Goal: Feedback & Contribution: Contribute content

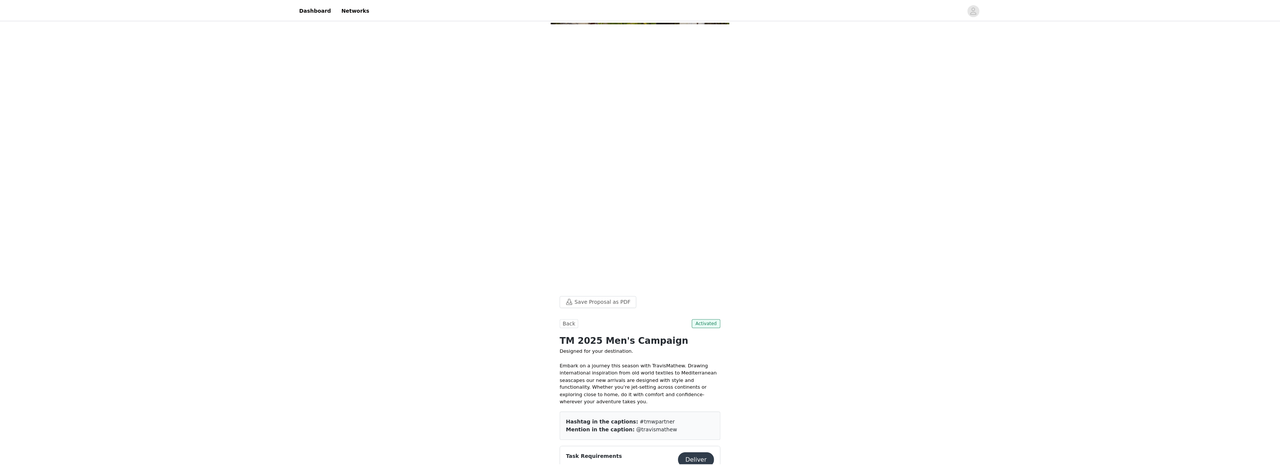
scroll to position [298, 0]
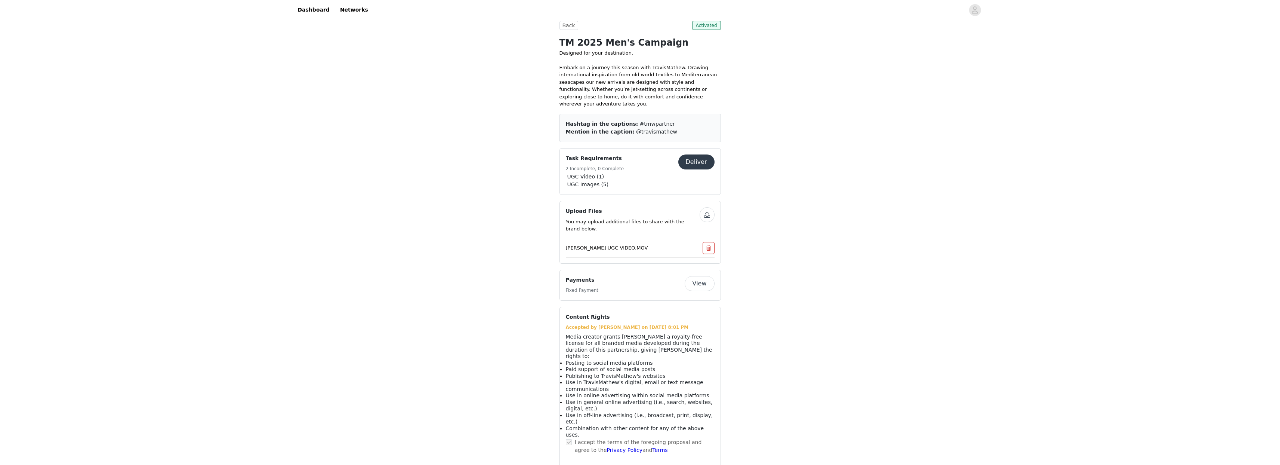
click at [708, 214] on button "button" at bounding box center [707, 214] width 15 height 15
click at [707, 214] on button "button" at bounding box center [707, 214] width 15 height 15
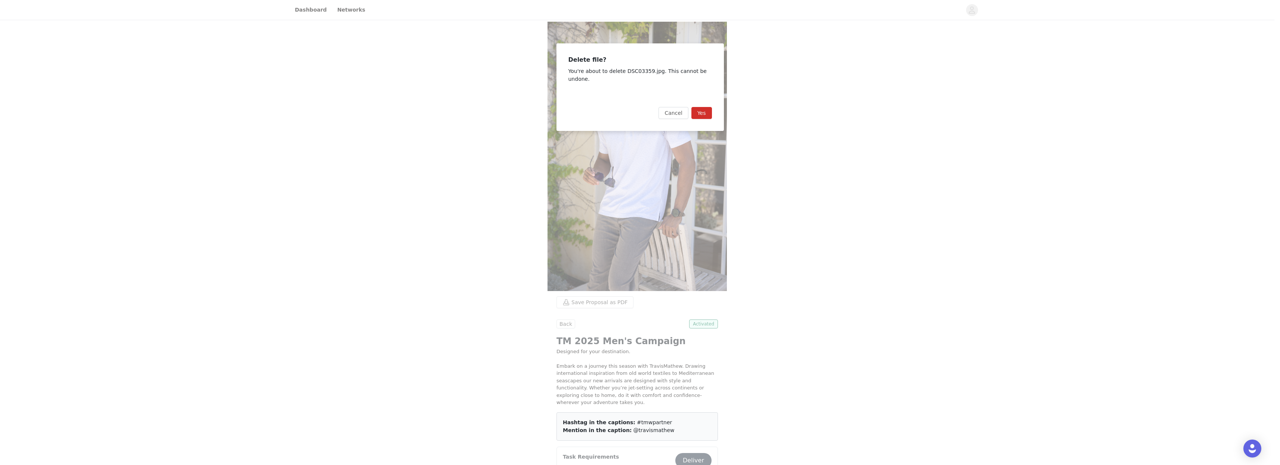
click at [706, 109] on button "Yes" at bounding box center [701, 113] width 21 height 12
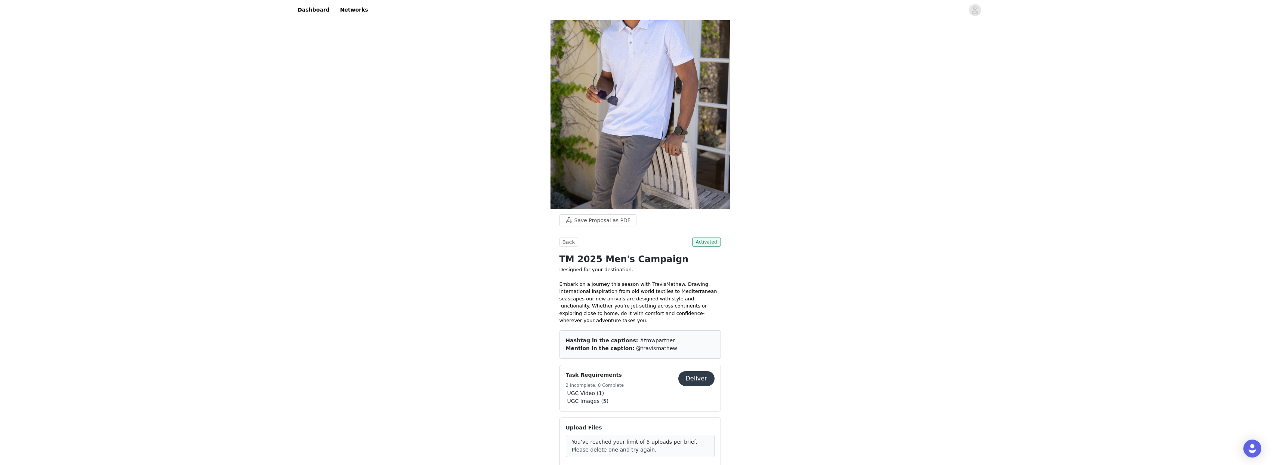
scroll to position [86, 0]
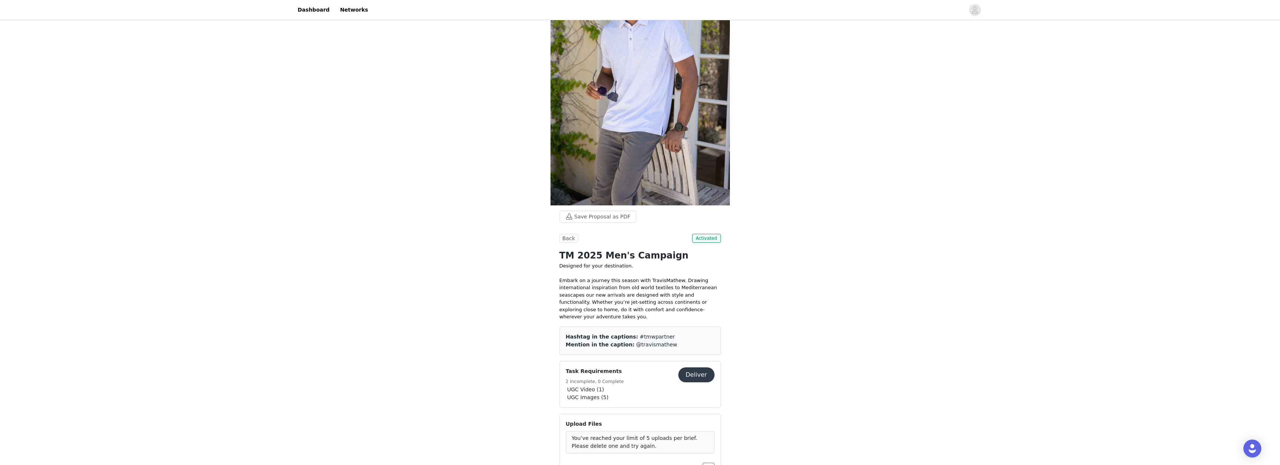
click at [693, 367] on button "Deliver" at bounding box center [696, 374] width 36 height 15
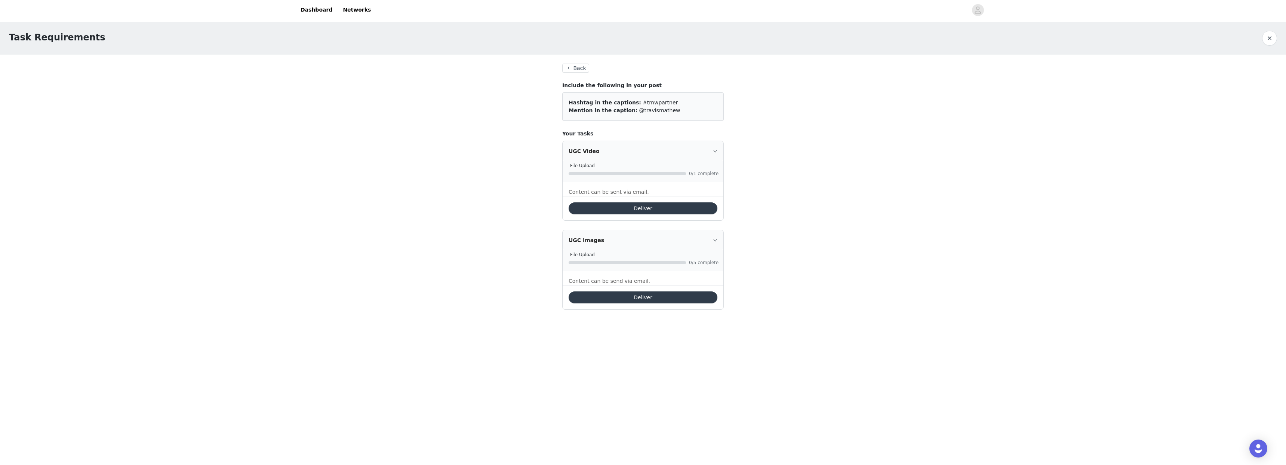
click at [715, 152] on icon "icon: right" at bounding box center [715, 151] width 4 height 4
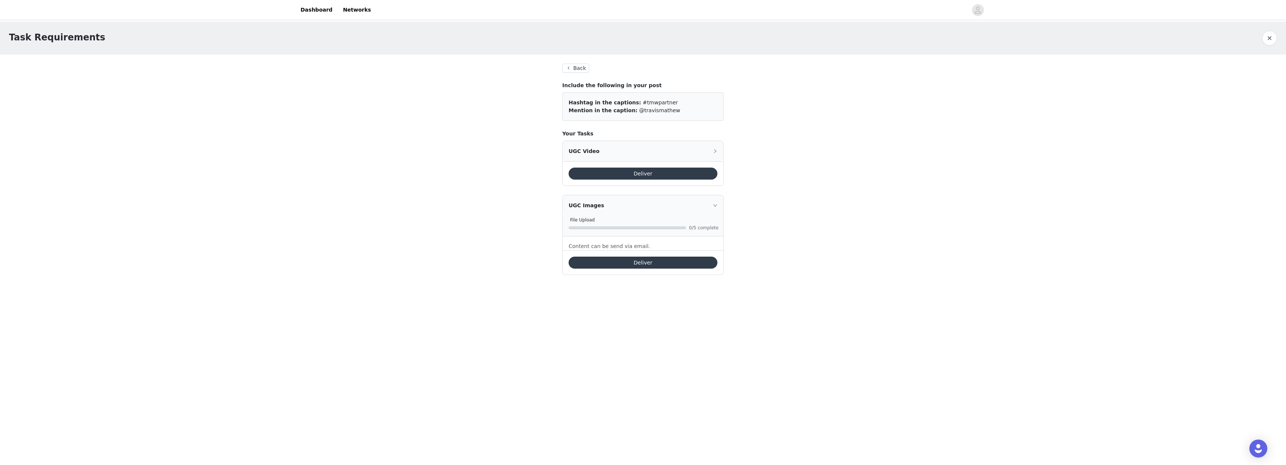
click at [715, 152] on icon "icon: right" at bounding box center [715, 151] width 4 height 4
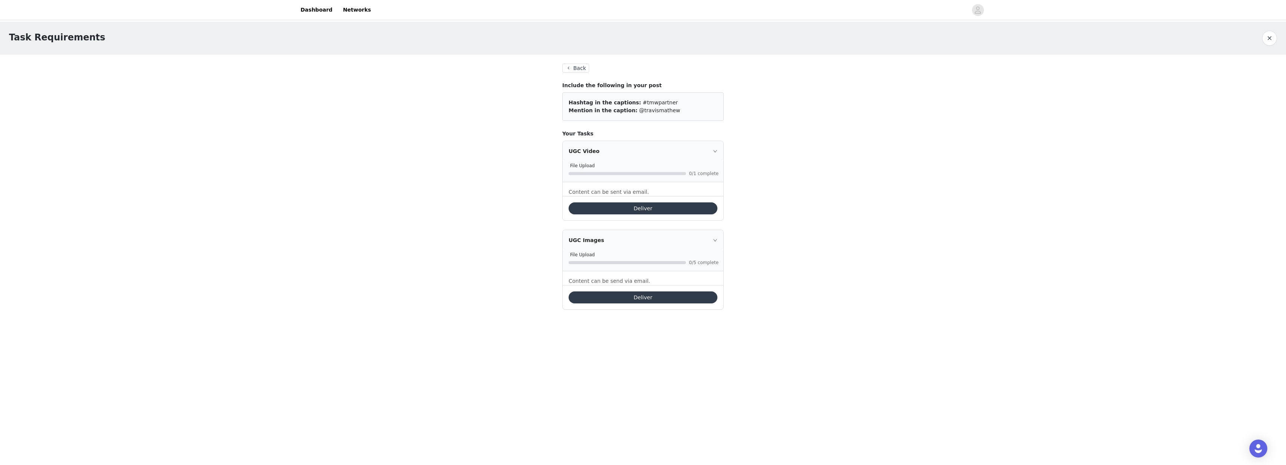
click at [614, 207] on button "Deliver" at bounding box center [642, 208] width 149 height 12
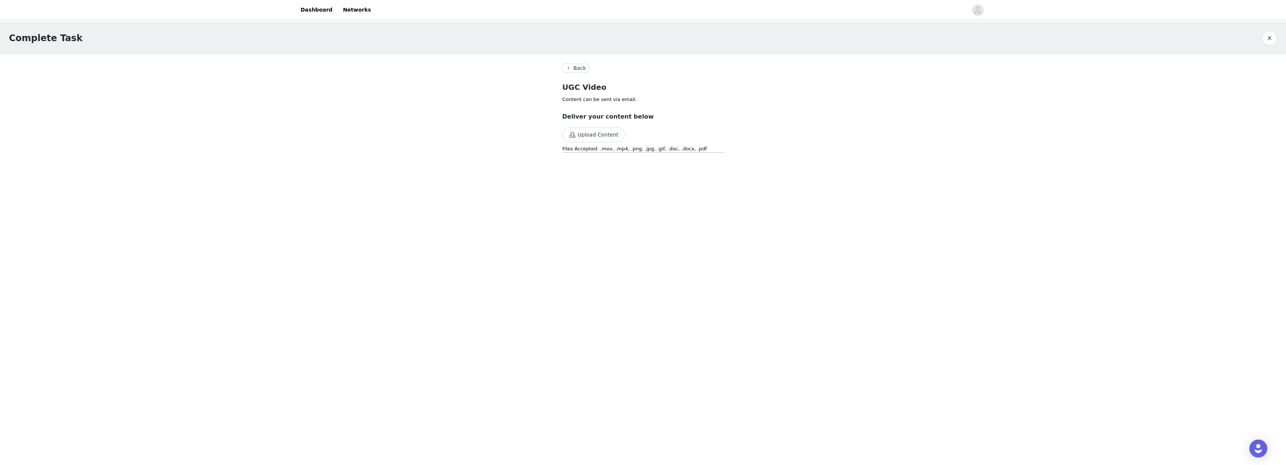
click at [592, 134] on button "Upload Content" at bounding box center [593, 134] width 62 height 15
click at [574, 70] on button "Back" at bounding box center [575, 68] width 27 height 9
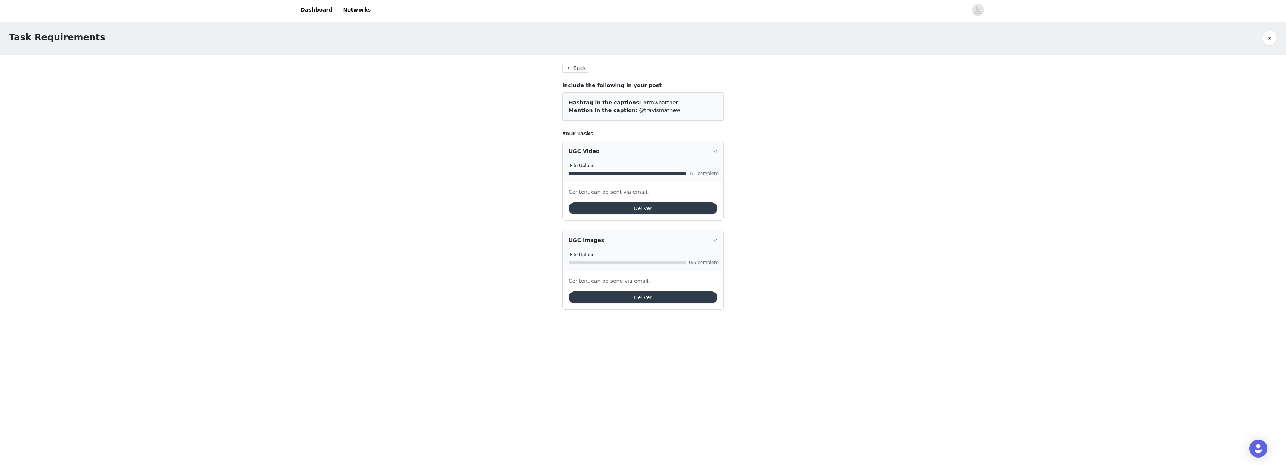
click at [633, 296] on button "Deliver" at bounding box center [642, 297] width 149 height 12
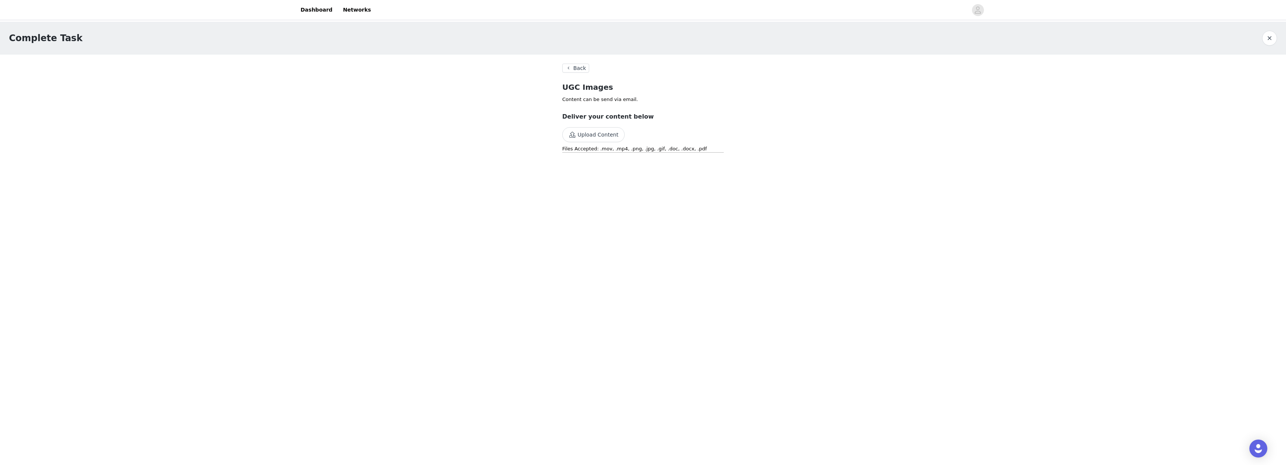
click at [599, 139] on button "Upload Content" at bounding box center [593, 134] width 62 height 15
click at [573, 70] on button "Back" at bounding box center [575, 68] width 27 height 9
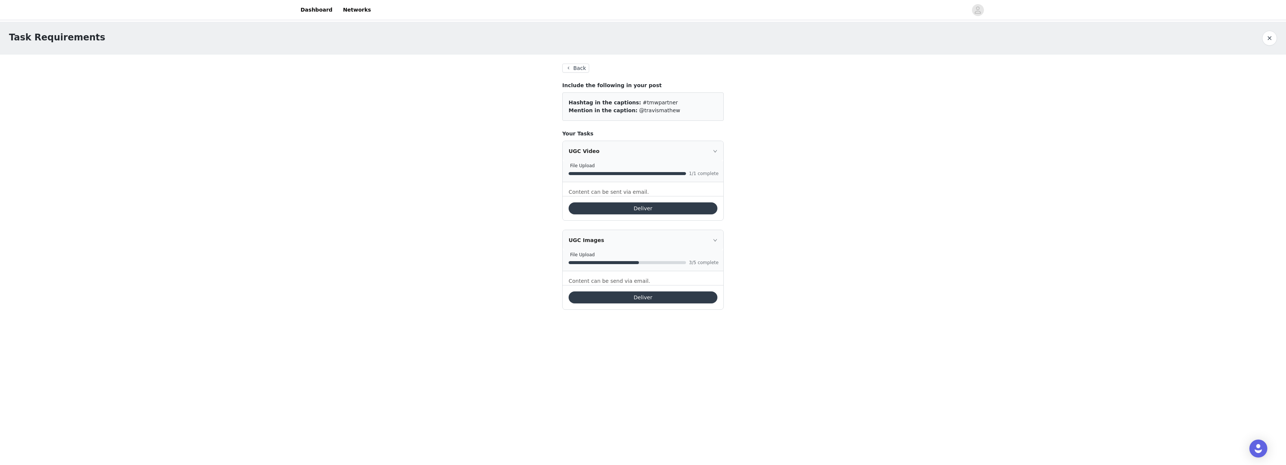
click at [635, 297] on button "Deliver" at bounding box center [642, 297] width 149 height 12
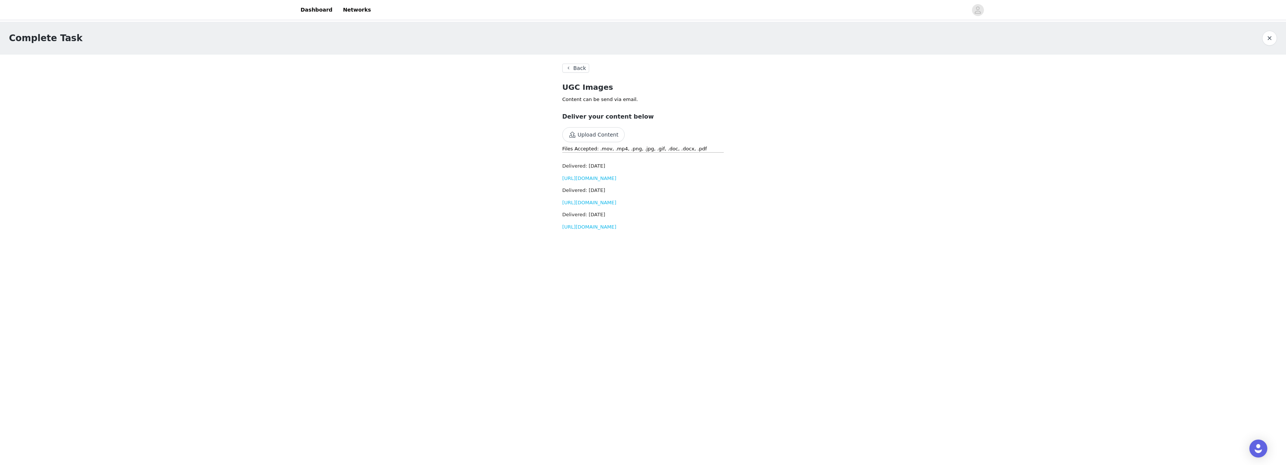
click at [596, 181] on link "[URL][DOMAIN_NAME]" at bounding box center [589, 178] width 54 height 6
click at [592, 205] on link "[URL][DOMAIN_NAME]" at bounding box center [589, 203] width 54 height 6
click at [616, 229] on link "[URL][DOMAIN_NAME]" at bounding box center [589, 227] width 54 height 6
click at [586, 135] on button "Upload Content" at bounding box center [593, 134] width 62 height 15
click at [592, 137] on button "Upload Content" at bounding box center [593, 134] width 62 height 15
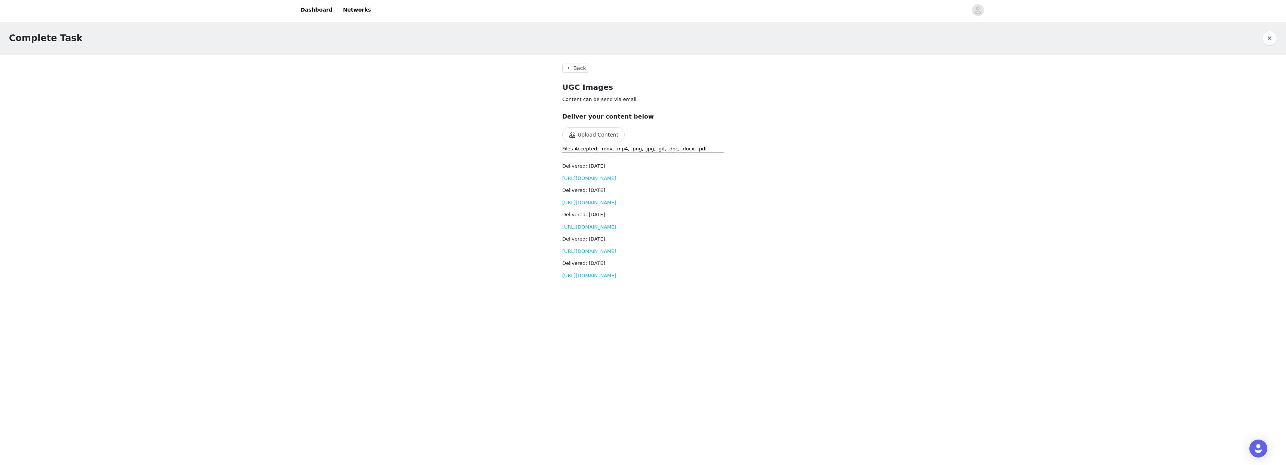
click at [610, 132] on button "Upload Content" at bounding box center [593, 134] width 62 height 15
click at [604, 179] on link "[URL][DOMAIN_NAME]" at bounding box center [589, 178] width 54 height 6
click at [588, 229] on link "[URL][DOMAIN_NAME]" at bounding box center [589, 227] width 54 height 6
click at [591, 254] on link "[URL][DOMAIN_NAME]" at bounding box center [589, 251] width 54 height 6
click at [561, 303] on section "Back UGC Images Content can be send via email. Deliver your content below Uploa…" at bounding box center [642, 186] width 179 height 263
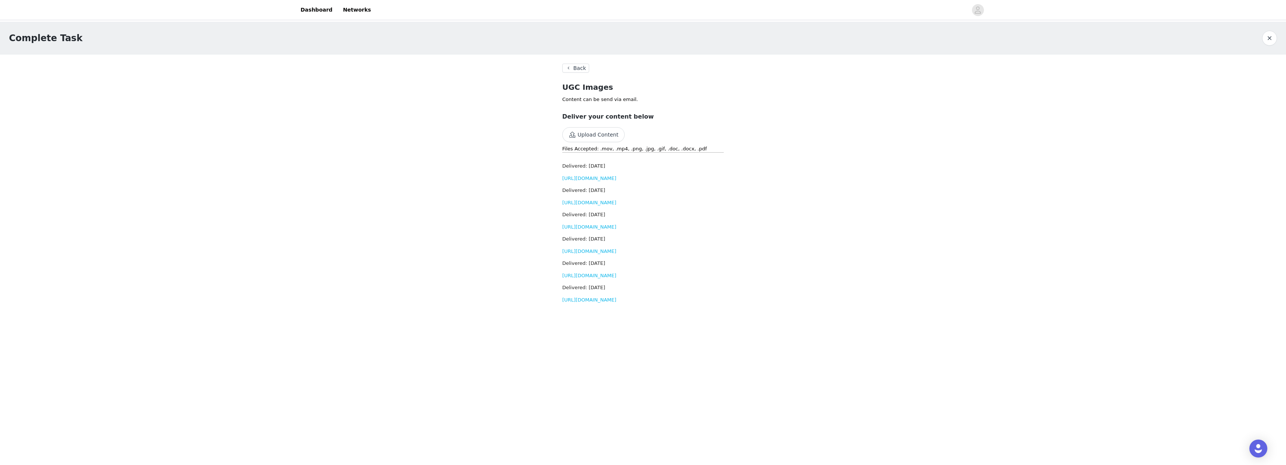
click at [567, 278] on link "[URL][DOMAIN_NAME]" at bounding box center [589, 275] width 54 height 6
click at [591, 302] on link "[URL][DOMAIN_NAME]" at bounding box center [589, 300] width 54 height 6
click at [595, 134] on button "Upload Content" at bounding box center [593, 134] width 62 height 15
click at [613, 181] on link "[URL][DOMAIN_NAME]" at bounding box center [589, 178] width 54 height 6
click at [614, 205] on link "[URL][DOMAIN_NAME]" at bounding box center [589, 203] width 54 height 6
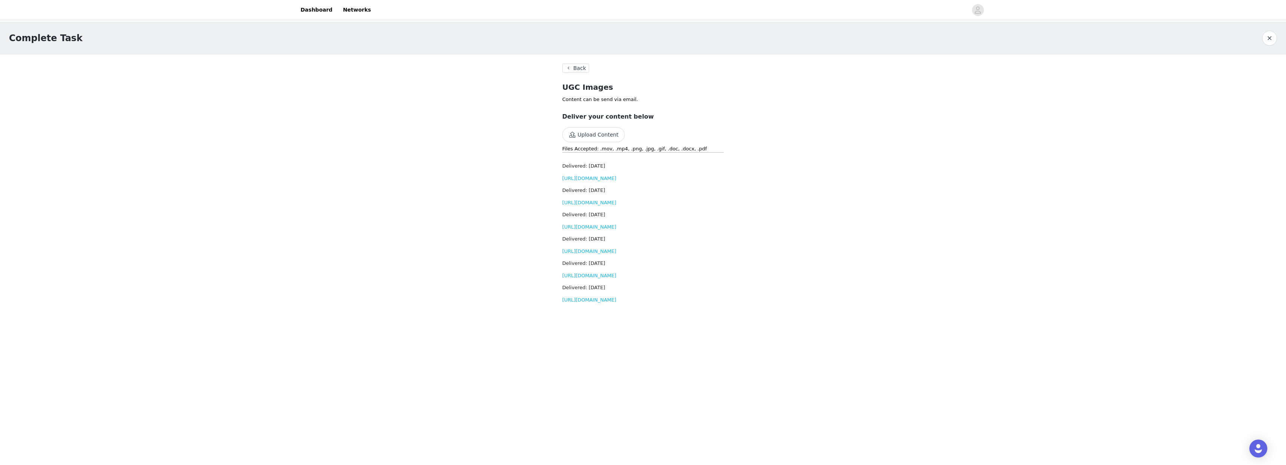
click at [590, 229] on link "[URL][DOMAIN_NAME]" at bounding box center [589, 227] width 54 height 6
click at [590, 254] on link "[URL][DOMAIN_NAME]" at bounding box center [589, 251] width 54 height 6
drag, startPoint x: 579, startPoint y: 299, endPoint x: 578, endPoint y: 302, distance: 3.8
click at [579, 279] on div "Delivered: Sep 1, 2025 https://d2ai5cwthaqejb.cloudfront.net/activations/file-u…" at bounding box center [642, 268] width 161 height 19
click at [578, 278] on link "[URL][DOMAIN_NAME]" at bounding box center [589, 275] width 54 height 6
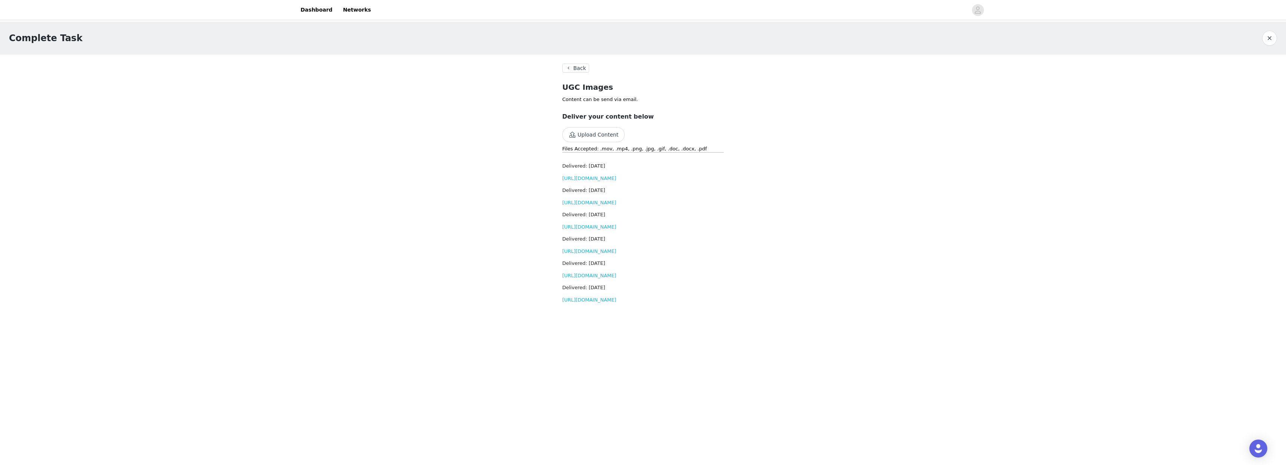
click at [610, 291] on h3 "Delivered: [DATE]" at bounding box center [642, 287] width 161 height 7
click at [610, 302] on link "[URL][DOMAIN_NAME]" at bounding box center [589, 300] width 54 height 6
click at [609, 144] on div "Upload Content" at bounding box center [593, 136] width 62 height 18
click at [608, 136] on button "Upload Content" at bounding box center [593, 134] width 62 height 15
click at [603, 132] on button "Upload Content" at bounding box center [593, 134] width 62 height 15
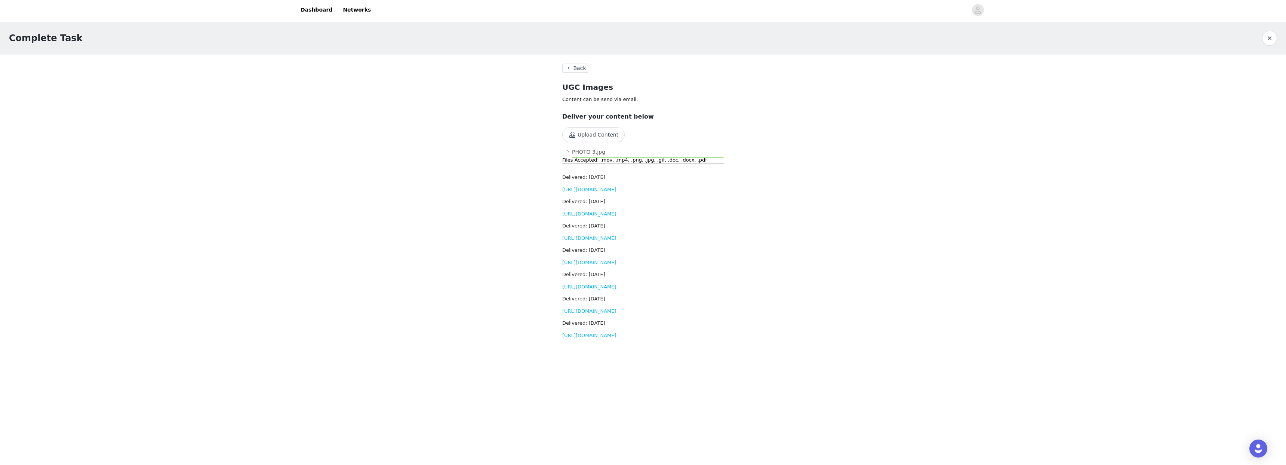
click at [574, 67] on button "Back" at bounding box center [575, 68] width 27 height 9
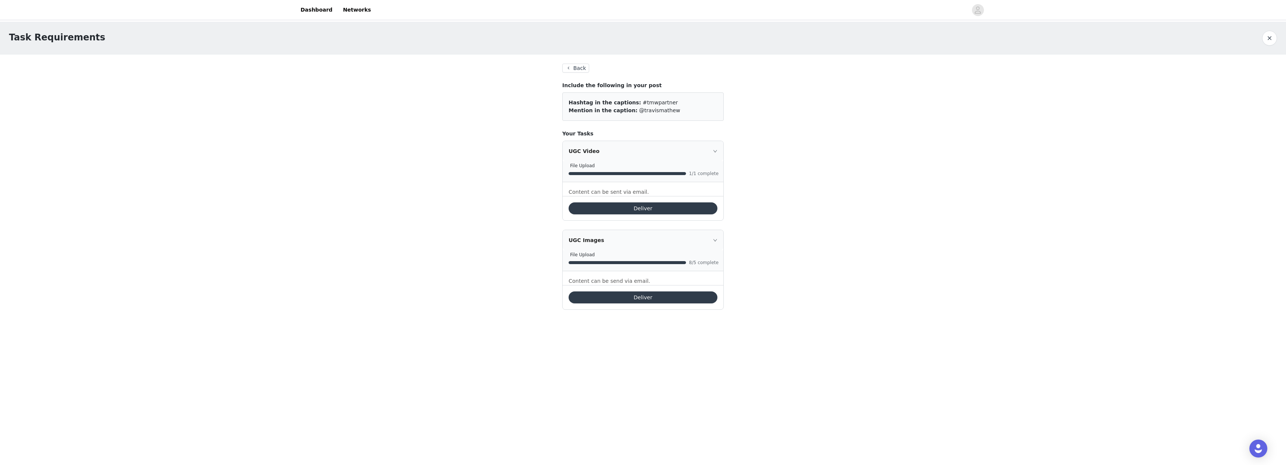
click at [580, 65] on button "Back" at bounding box center [575, 68] width 27 height 9
